Goal: Transaction & Acquisition: Purchase product/service

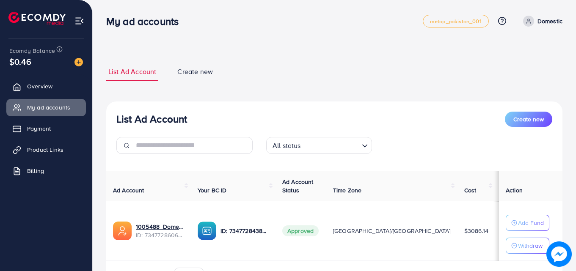
click at [145, 22] on h3 "My ad accounts" at bounding box center [145, 21] width 79 height 12
click at [145, 23] on h3 "My ad accounts" at bounding box center [145, 21] width 79 height 12
click at [170, 28] on div "My ad accounts metap_pakistan_001 Help Center Contact Support Plans and Pricing…" at bounding box center [334, 21] width 456 height 24
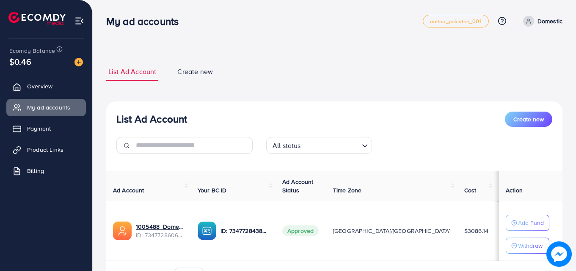
click at [170, 28] on div "My ad accounts metap_pakistan_001 Help Center Contact Support Plans and Pricing…" at bounding box center [334, 21] width 456 height 24
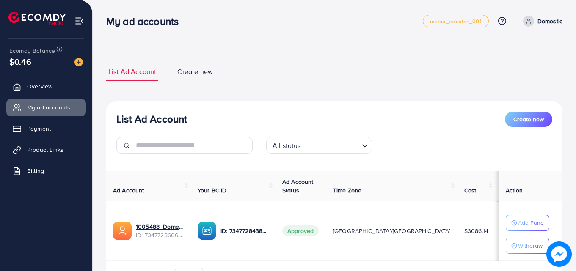
click at [170, 26] on h3 "My ad accounts" at bounding box center [145, 21] width 79 height 12
click at [36, 133] on link "Payment" at bounding box center [46, 128] width 80 height 17
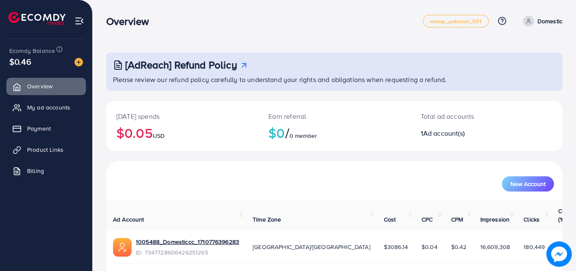
scroll to position [20, 0]
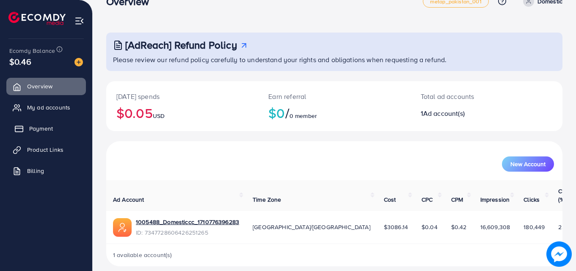
click at [60, 128] on link "Payment" at bounding box center [46, 128] width 80 height 17
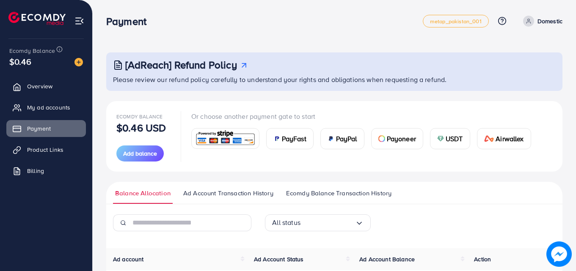
click at [287, 138] on span "PayFast" at bounding box center [294, 139] width 25 height 10
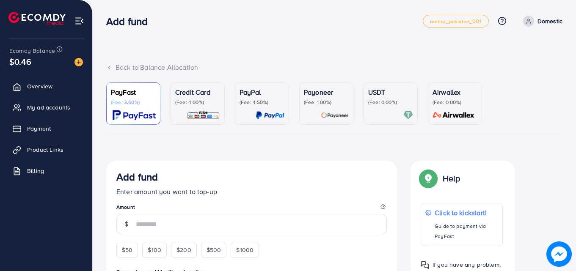
click at [221, 174] on div "Add fund" at bounding box center [251, 179] width 270 height 16
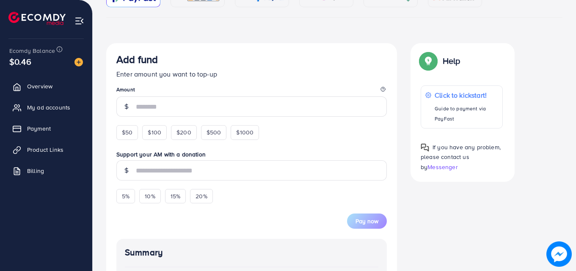
scroll to position [119, 0]
click at [150, 129] on span "$100" at bounding box center [155, 131] width 14 height 8
type input "***"
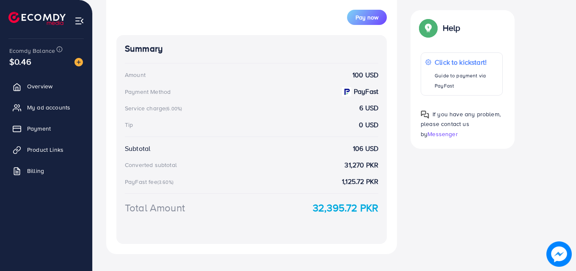
scroll to position [348, 0]
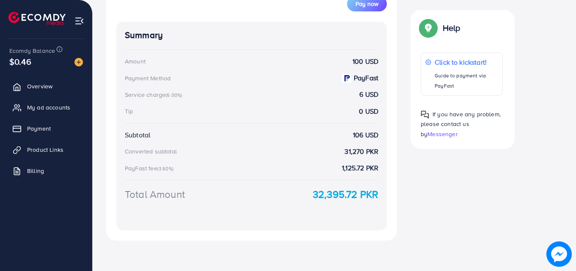
click at [153, 171] on div "PayFast fee (3.60%)" at bounding box center [150, 168] width 51 height 8
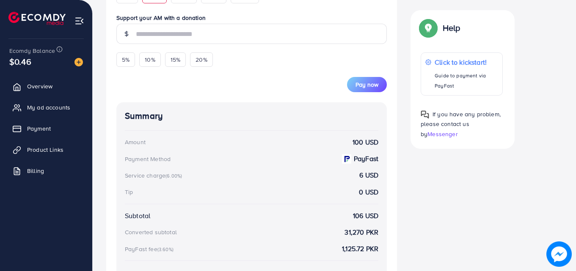
scroll to position [267, 0]
click at [368, 85] on span "Pay now" at bounding box center [367, 85] width 23 height 8
